Goal: Information Seeking & Learning: Learn about a topic

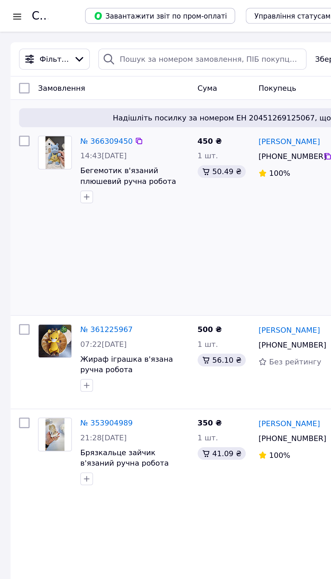
click at [34, 98] on img at bounding box center [35, 97] width 12 height 21
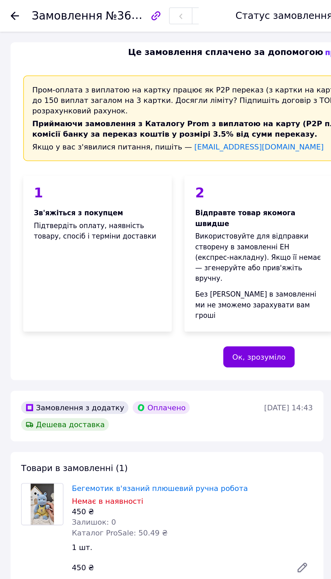
click at [10, 10] on icon at bounding box center [9, 9] width 5 height 5
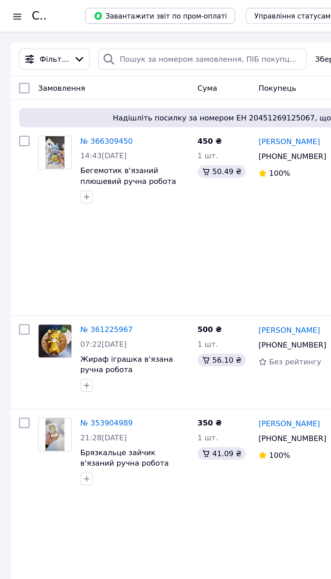
click at [11, 9] on div at bounding box center [11, 10] width 8 height 7
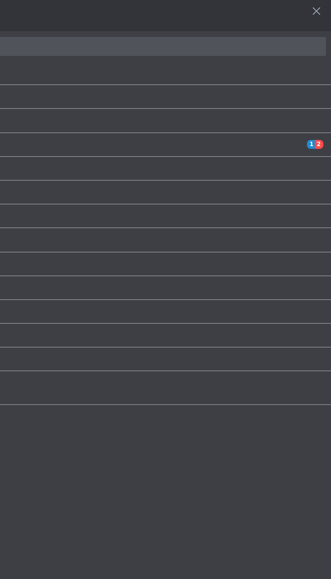
click at [292, 93] on span "[DEMOGRAPHIC_DATA]" at bounding box center [164, 92] width 289 height 6
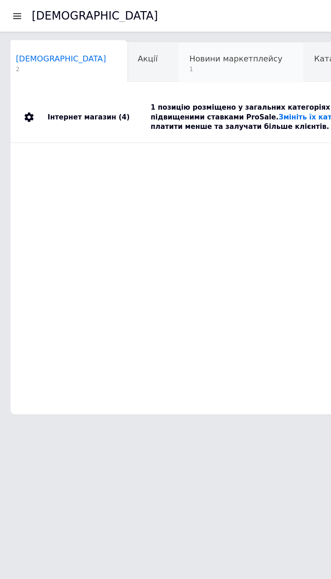
click at [135, 41] on div "Новини маркетплейсу 1" at bounding box center [154, 40] width 80 height 26
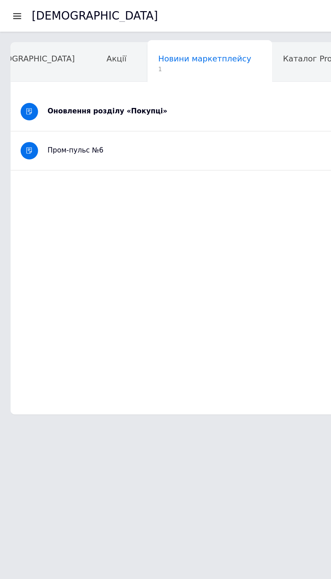
click at [89, 74] on div "Оновлення розділу «Покупці»" at bounding box center [139, 71] width 219 height 6
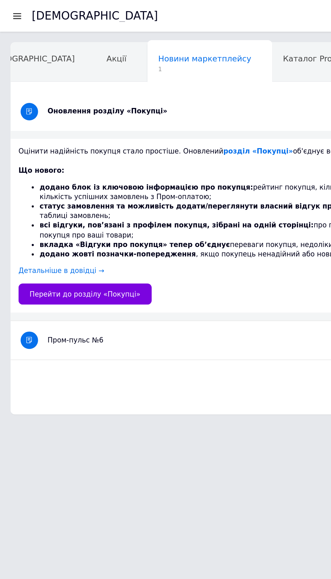
click at [23, 10] on h1 "[DEMOGRAPHIC_DATA]" at bounding box center [60, 10] width 81 height 8
click at [12, 10] on div at bounding box center [11, 10] width 8 height 6
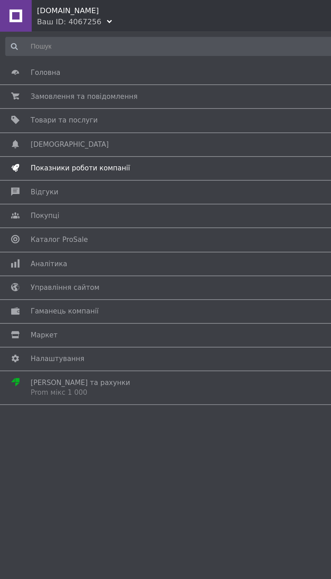
click at [77, 107] on span "Показники роботи компанії" at bounding box center [164, 108] width 289 height 6
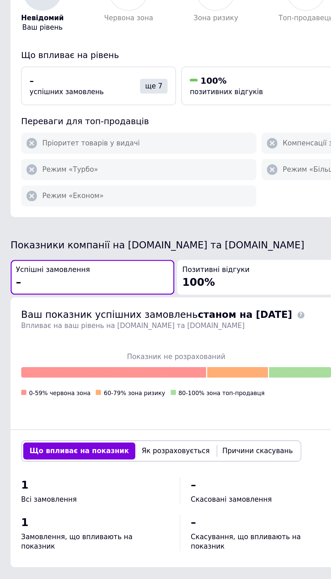
click at [104, 350] on button "Як розраховується" at bounding box center [112, 355] width 52 height 11
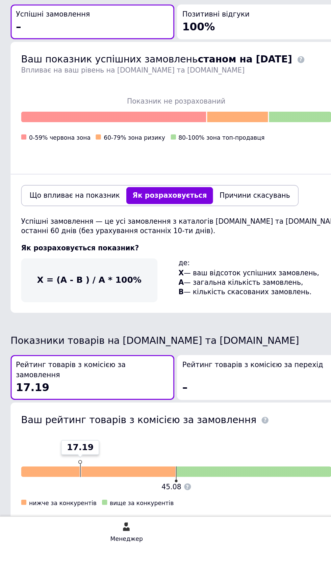
scroll to position [3, 0]
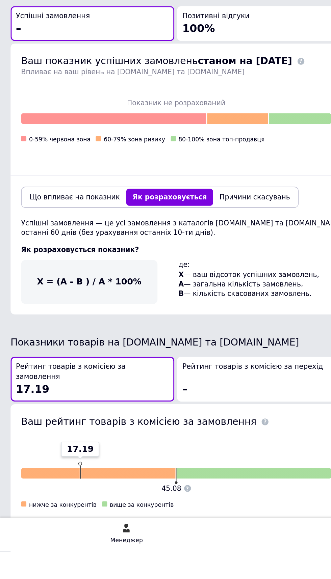
click at [49, 579] on button "Що впливає на показник" at bounding box center [51, 589] width 72 height 11
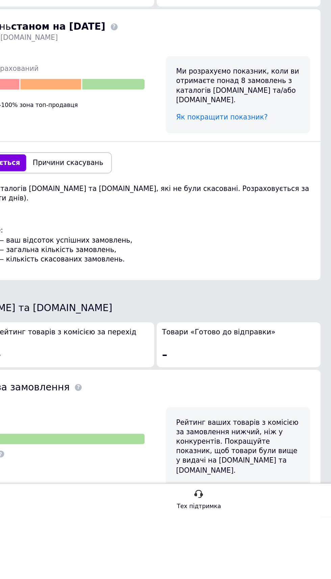
click at [278, 558] on span "Як покращити показник?" at bounding box center [261, 560] width 58 height 5
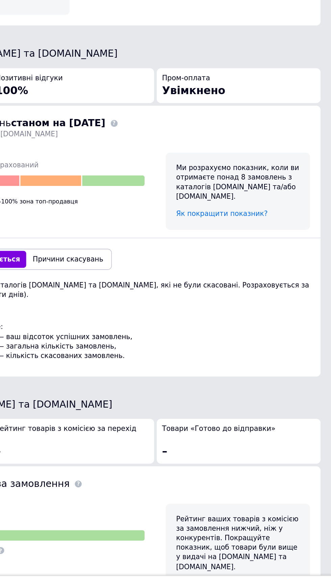
scroll to position [0, 0]
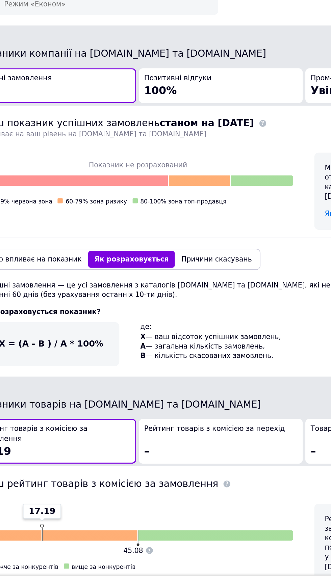
click at [160, 350] on button "Причини скасувань" at bounding box center [162, 355] width 53 height 11
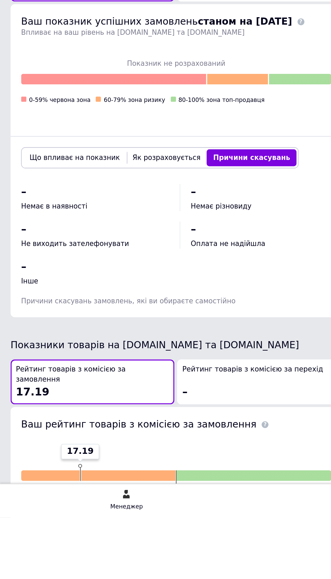
scroll to position [30, 0]
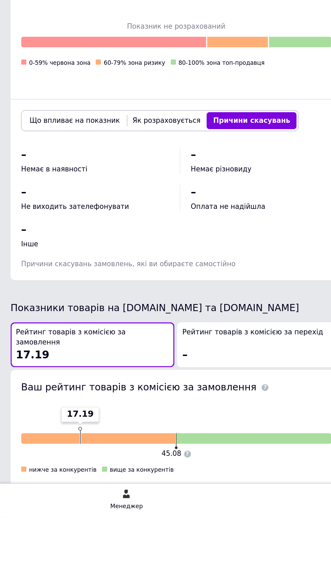
click at [155, 579] on link "Детальна аналітика" at bounding box center [175, 588] width 65 height 13
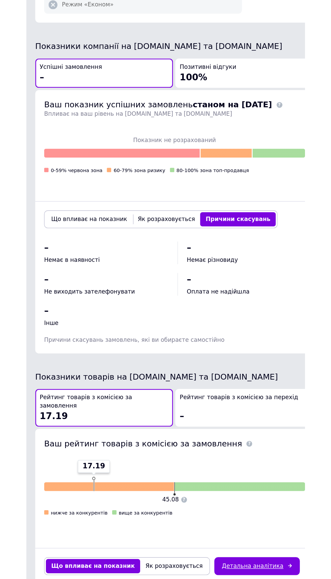
scroll to position [25, 0]
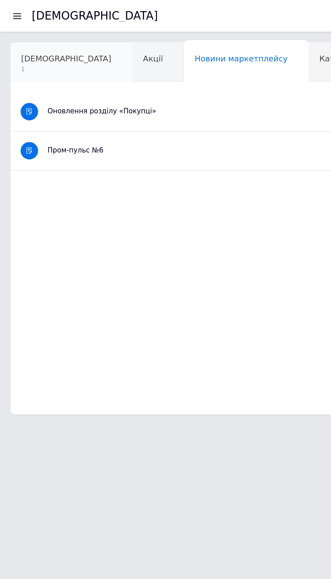
click at [37, 36] on span "[DEMOGRAPHIC_DATA]" at bounding box center [42, 37] width 58 height 6
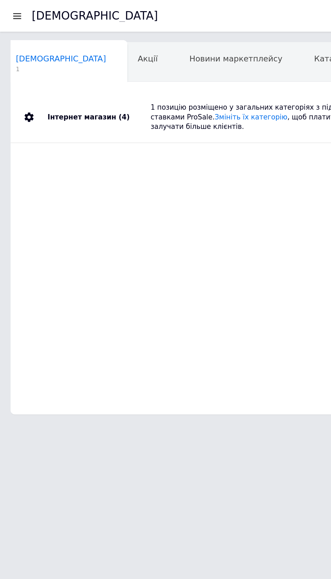
click at [13, 9] on div at bounding box center [11, 10] width 8 height 6
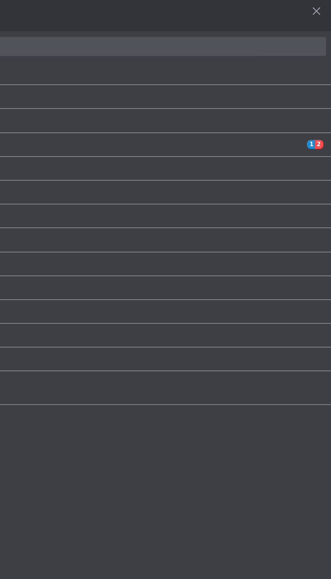
click at [313, 92] on span "1 2" at bounding box center [318, 92] width 19 height 6
